Goal: Transaction & Acquisition: Purchase product/service

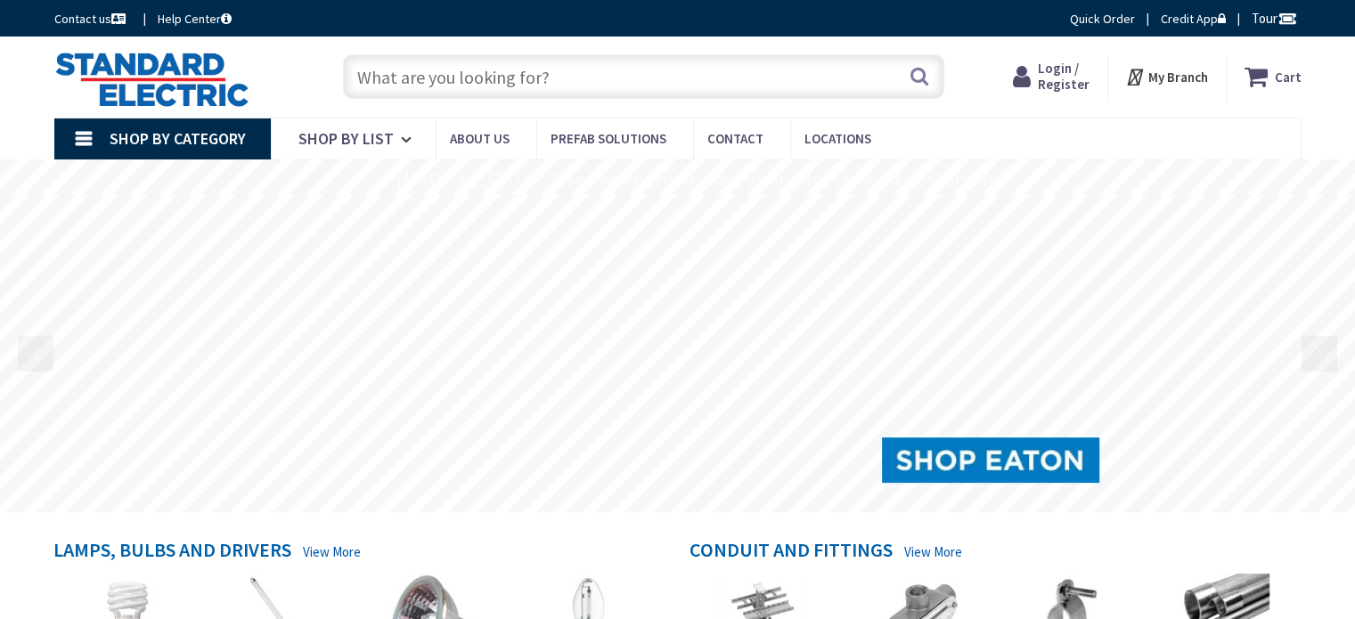
click at [403, 74] on input "text" at bounding box center [643, 76] width 601 height 45
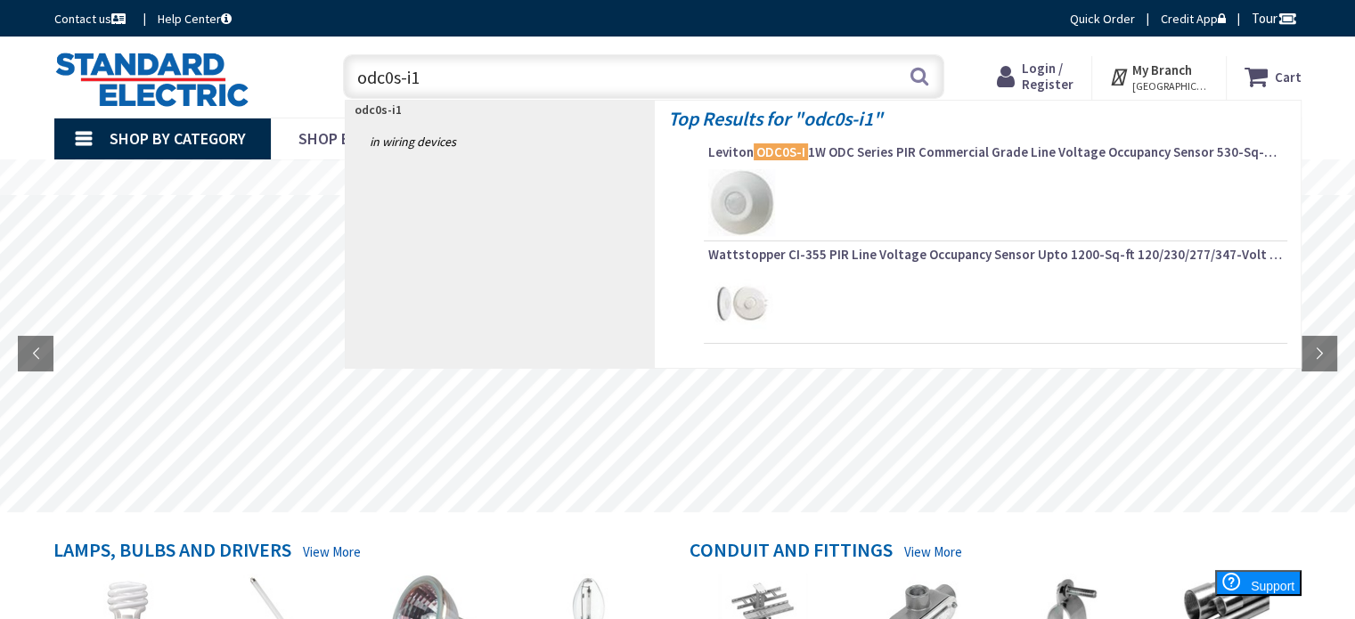
type input "odc0s-i1w"
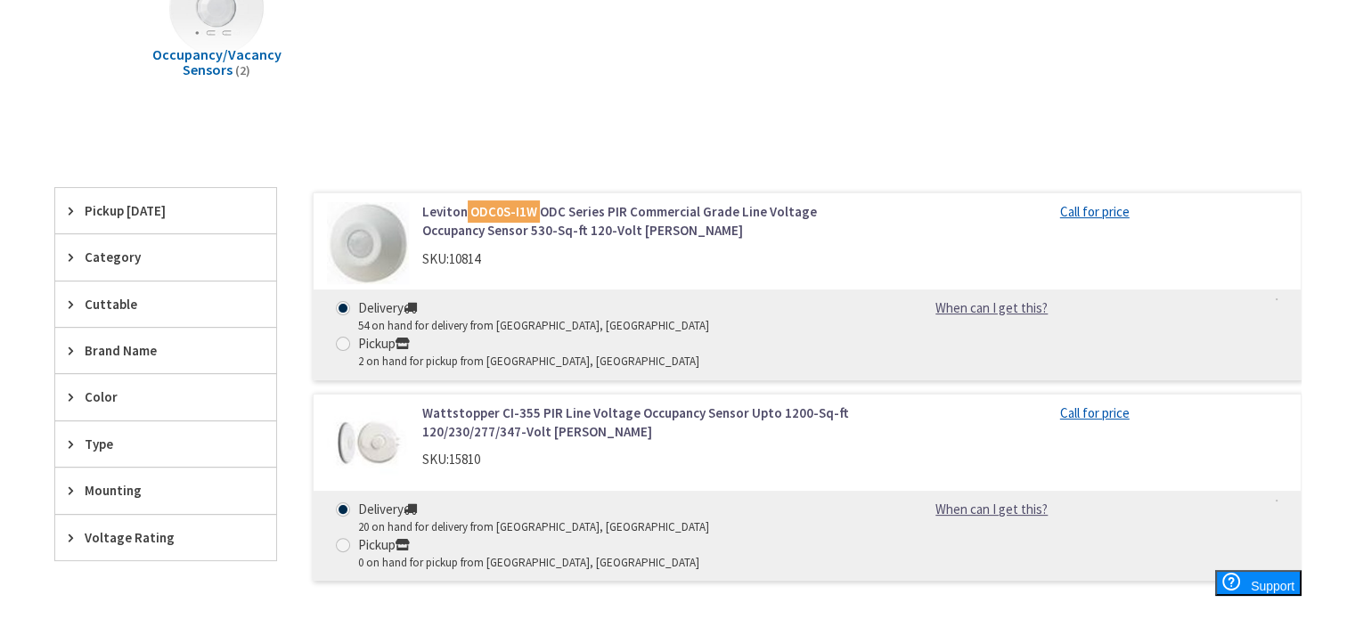
scroll to position [356, 0]
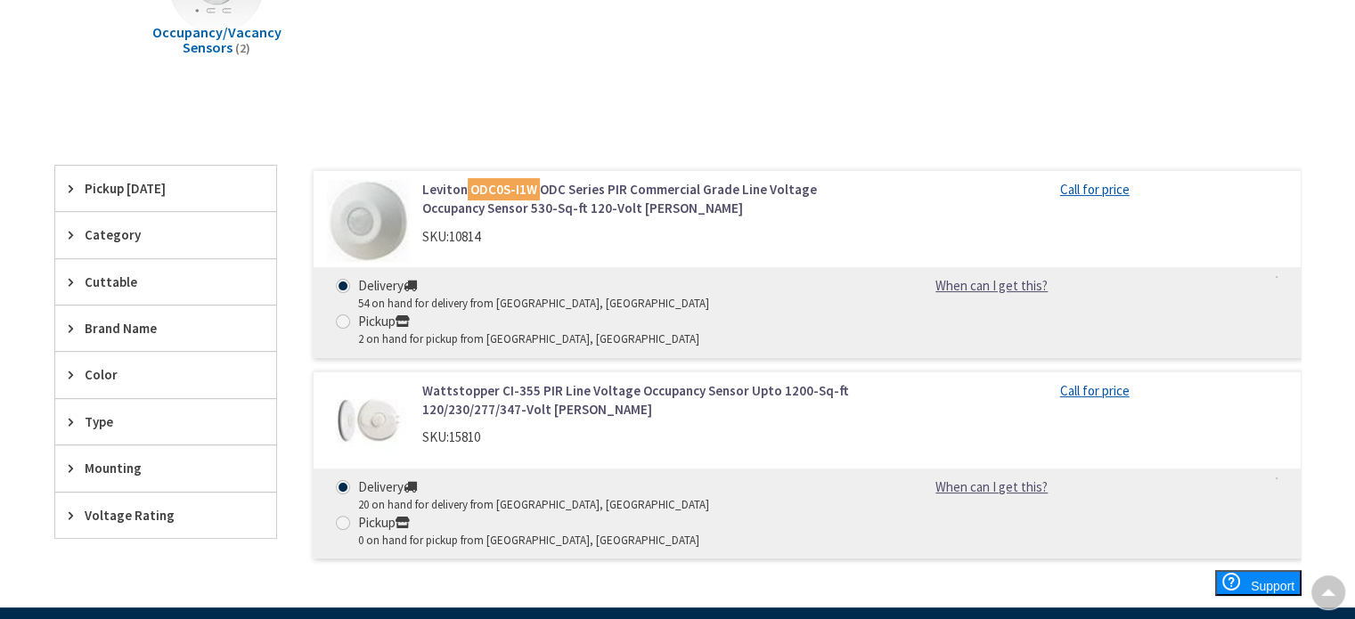
click at [622, 184] on link "Leviton ODC0S-I1W ODC Series PIR Commercial Grade Line Voltage Occupancy Sensor…" at bounding box center [648, 199] width 453 height 38
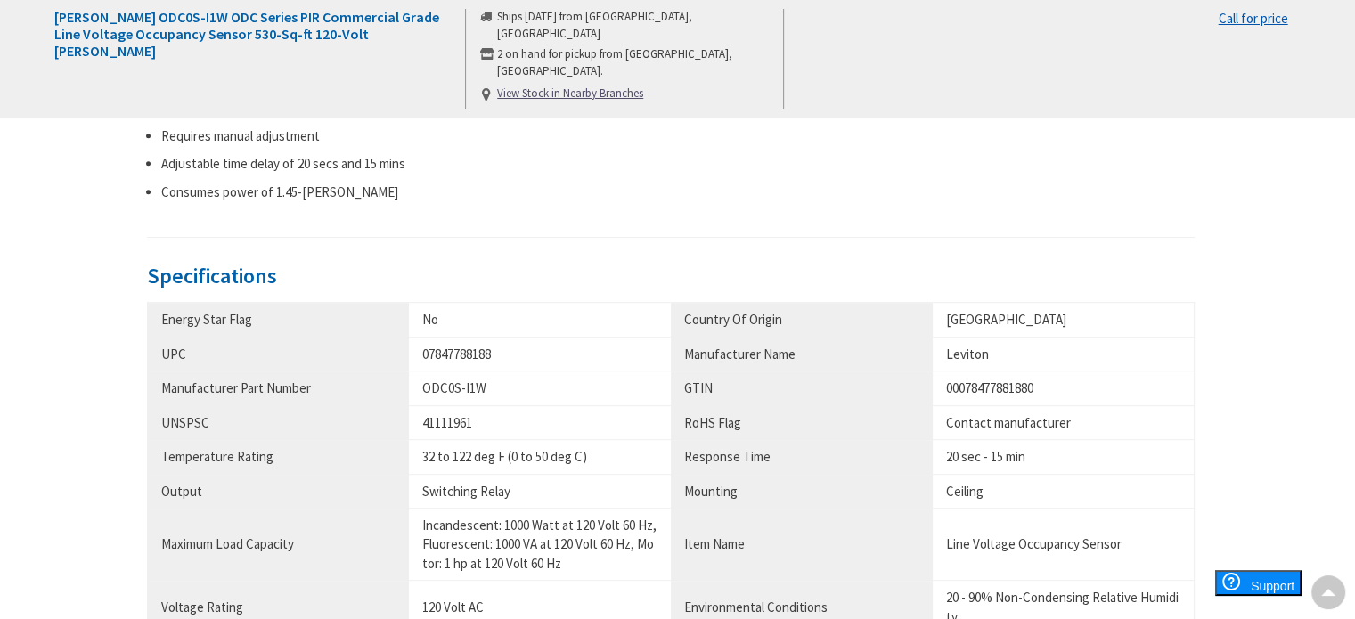
scroll to position [891, 0]
